Goal: Information Seeking & Learning: Learn about a topic

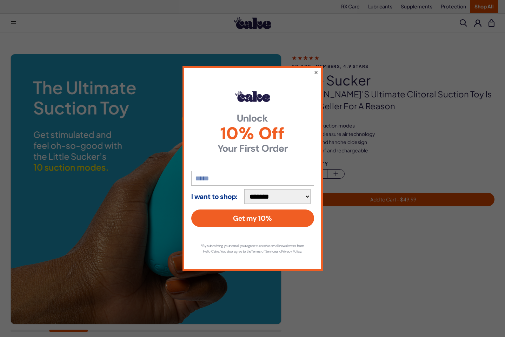
click at [315, 70] on button "×" at bounding box center [315, 72] width 5 height 8
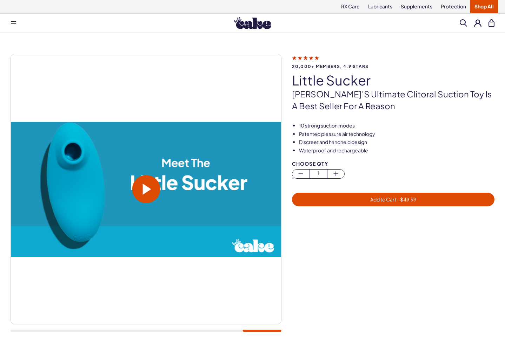
click at [151, 189] on span at bounding box center [146, 189] width 28 height 28
click at [151, 184] on span at bounding box center [146, 189] width 28 height 28
click at [151, 184] on video at bounding box center [146, 189] width 270 height 135
click at [150, 183] on span at bounding box center [146, 189] width 28 height 28
click at [150, 183] on video at bounding box center [146, 189] width 270 height 135
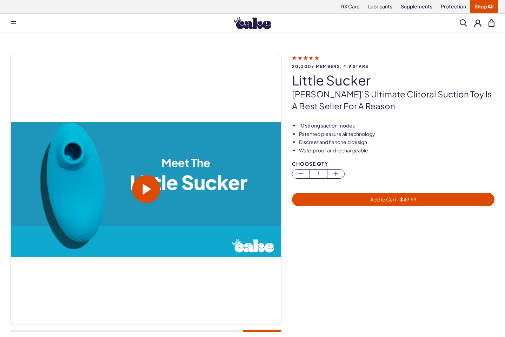
click at [143, 187] on span at bounding box center [146, 189] width 8 height 11
click at [143, 187] on video at bounding box center [146, 189] width 270 height 135
click at [143, 187] on span at bounding box center [146, 189] width 8 height 11
click at [143, 187] on video at bounding box center [146, 189] width 270 height 135
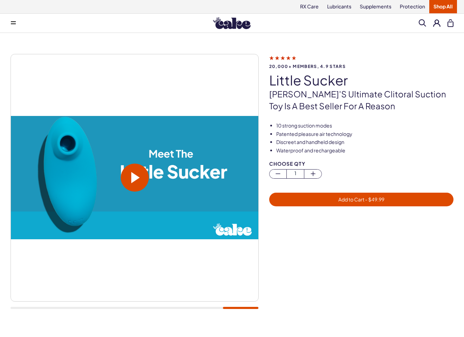
click at [144, 180] on span at bounding box center [135, 178] width 28 height 28
click at [144, 180] on video at bounding box center [134, 177] width 247 height 123
click at [146, 174] on span at bounding box center [135, 178] width 28 height 28
click at [140, 177] on video at bounding box center [134, 177] width 247 height 123
click at [133, 178] on span at bounding box center [135, 177] width 8 height 11
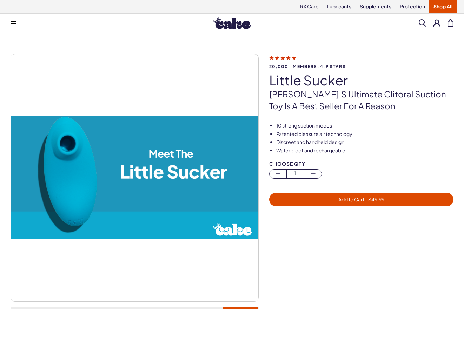
click at [133, 178] on video at bounding box center [134, 177] width 247 height 123
click at [138, 182] on span at bounding box center [135, 177] width 8 height 11
click at [138, 182] on video at bounding box center [134, 177] width 247 height 123
click at [127, 184] on span at bounding box center [135, 178] width 28 height 28
click at [127, 184] on video at bounding box center [134, 177] width 247 height 123
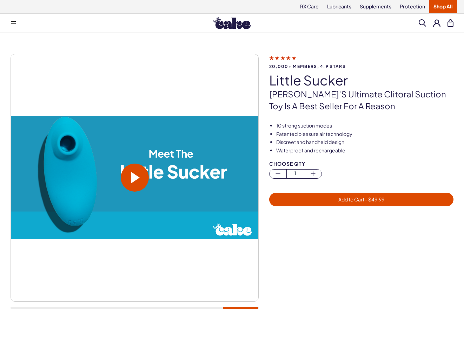
click at [131, 169] on span at bounding box center [135, 178] width 28 height 28
click at [131, 169] on video at bounding box center [134, 177] width 247 height 123
click at [136, 173] on span at bounding box center [135, 177] width 8 height 11
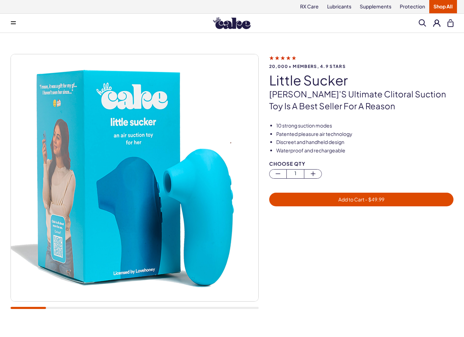
click at [13, 22] on span at bounding box center [13, 23] width 5 height 4
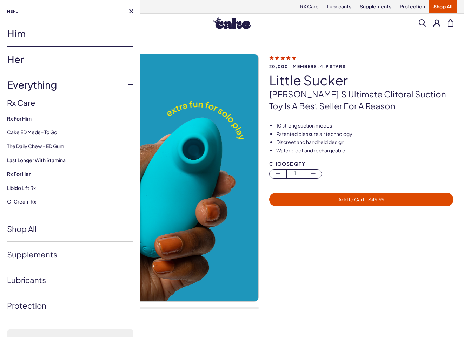
click at [182, 29] on div "Menu Him Her Everything Rx Care Rx For Him Cake ED Meds - To Go The Daily Chew …" at bounding box center [232, 23] width 464 height 14
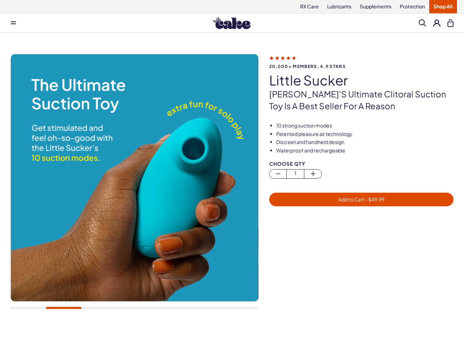
click at [237, 29] on img at bounding box center [232, 23] width 38 height 12
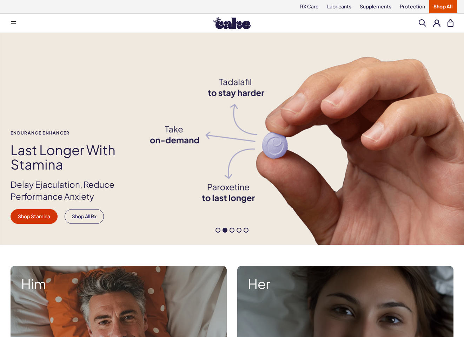
click at [443, 11] on link "Shop All" at bounding box center [443, 6] width 28 height 13
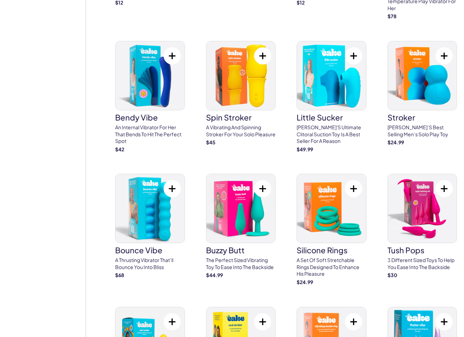
scroll to position [1601, 0]
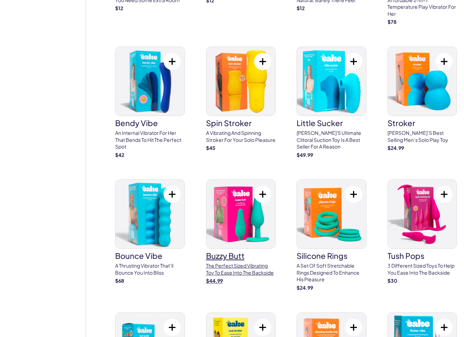
click at [215, 226] on img at bounding box center [240, 214] width 69 height 69
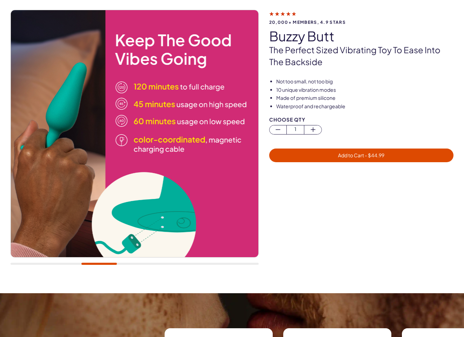
scroll to position [42, 0]
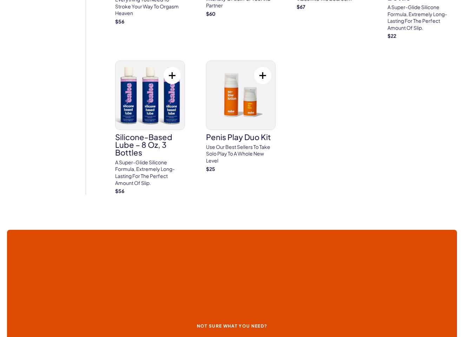
scroll to position [2565, 0]
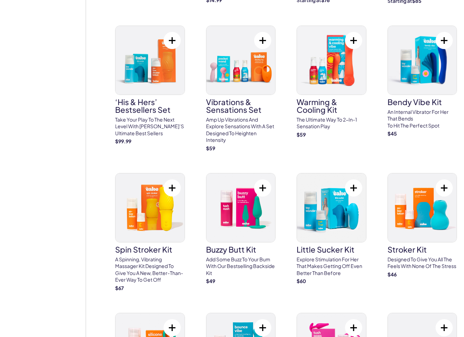
scroll to position [2288, 0]
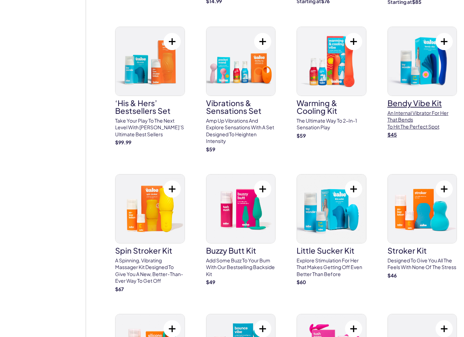
click at [407, 55] on img at bounding box center [421, 61] width 69 height 69
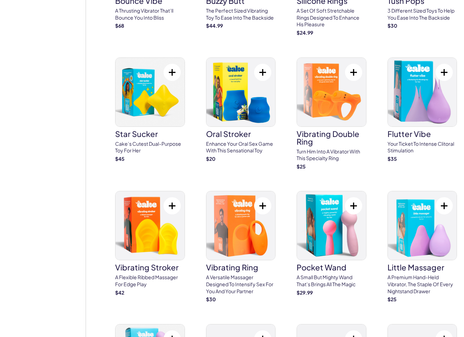
scroll to position [1856, 0]
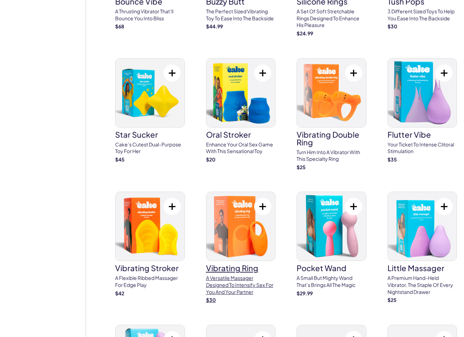
click at [256, 224] on img at bounding box center [240, 226] width 69 height 69
